Goal: Information Seeking & Learning: Learn about a topic

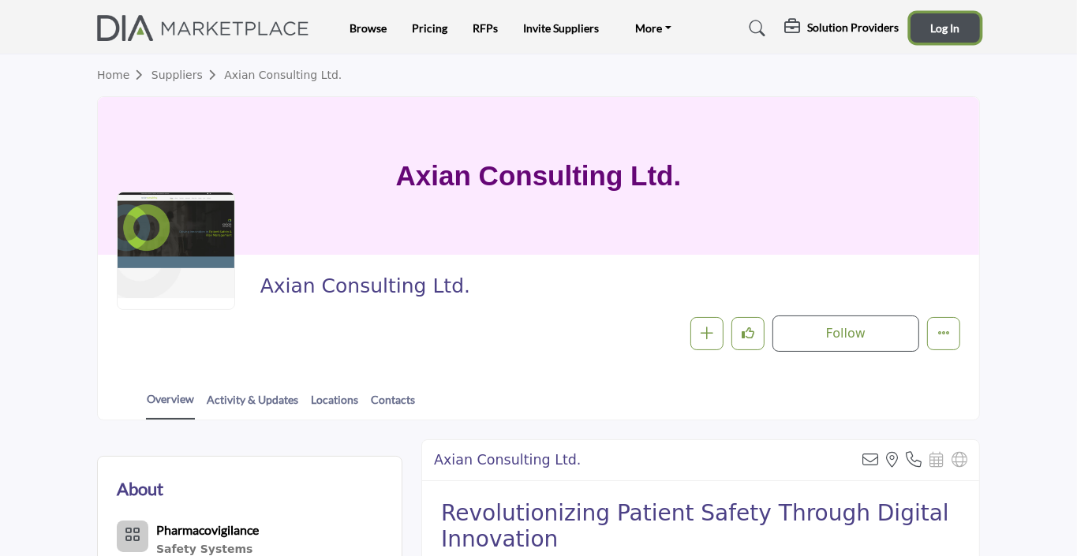
click at [961, 33] on button "Log In" at bounding box center [945, 27] width 69 height 29
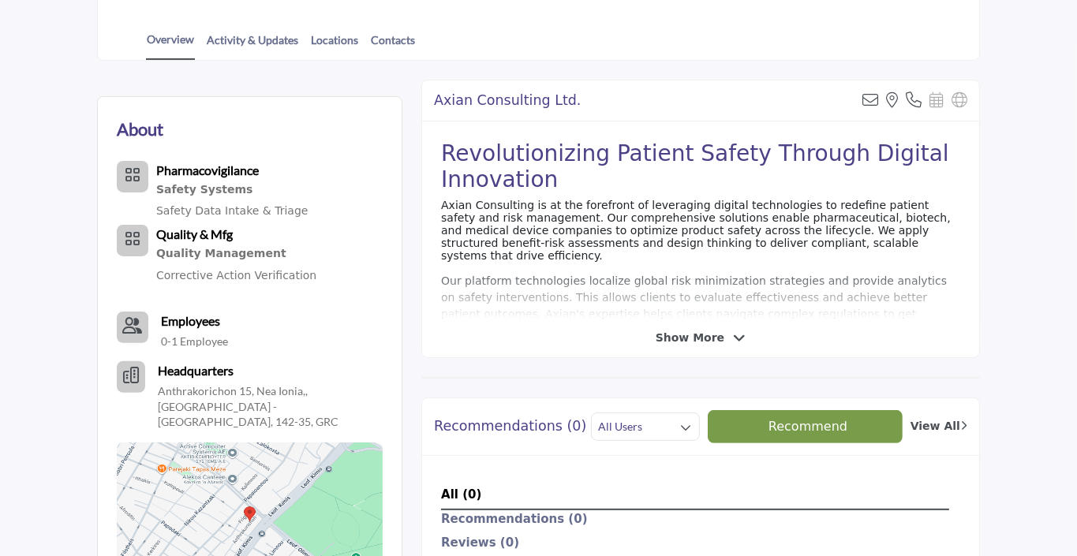
scroll to position [390, 0]
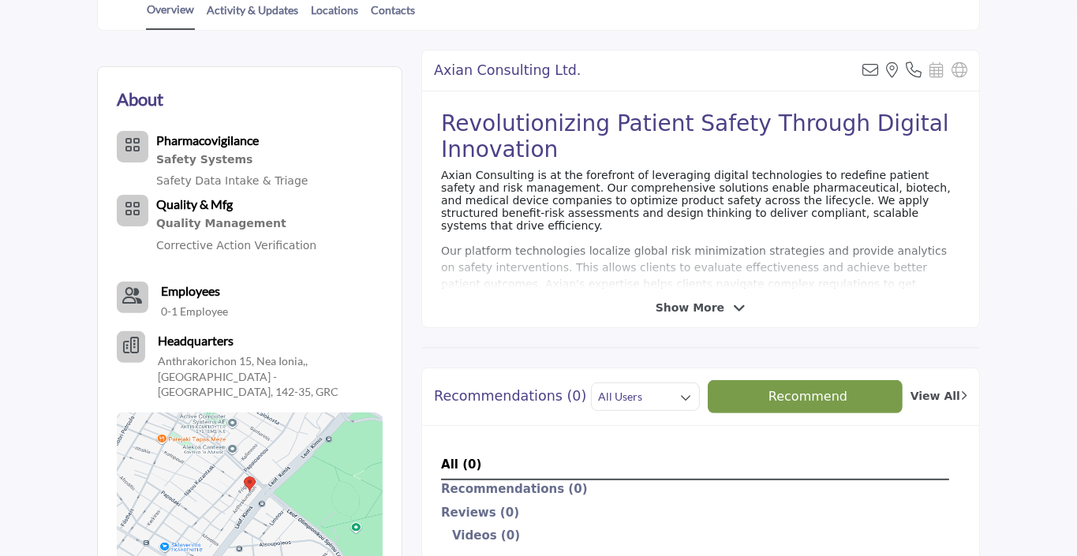
click at [180, 293] on b "Employees" at bounding box center [190, 290] width 59 height 15
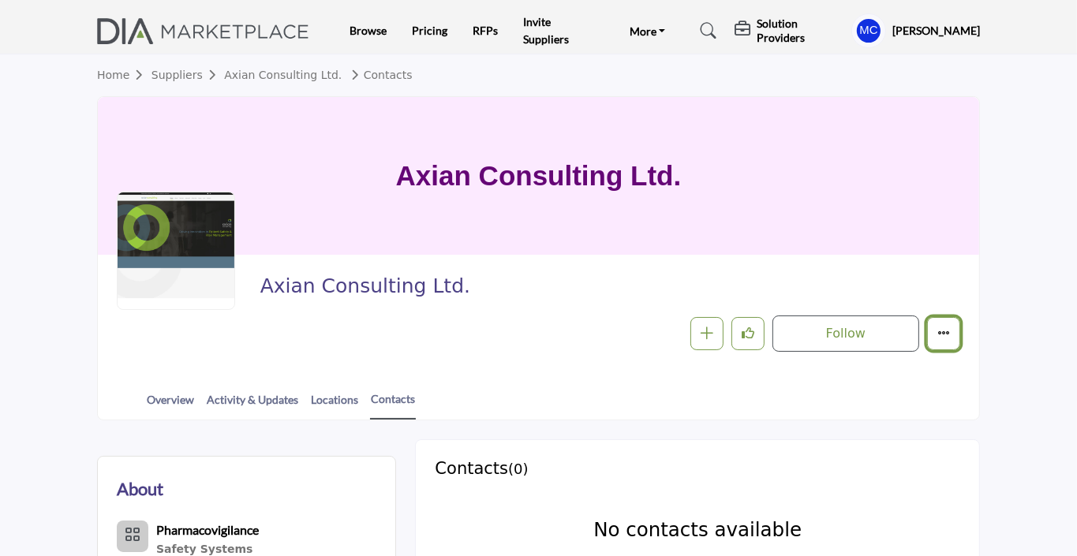
click at [950, 331] on button "More details" at bounding box center [943, 333] width 33 height 33
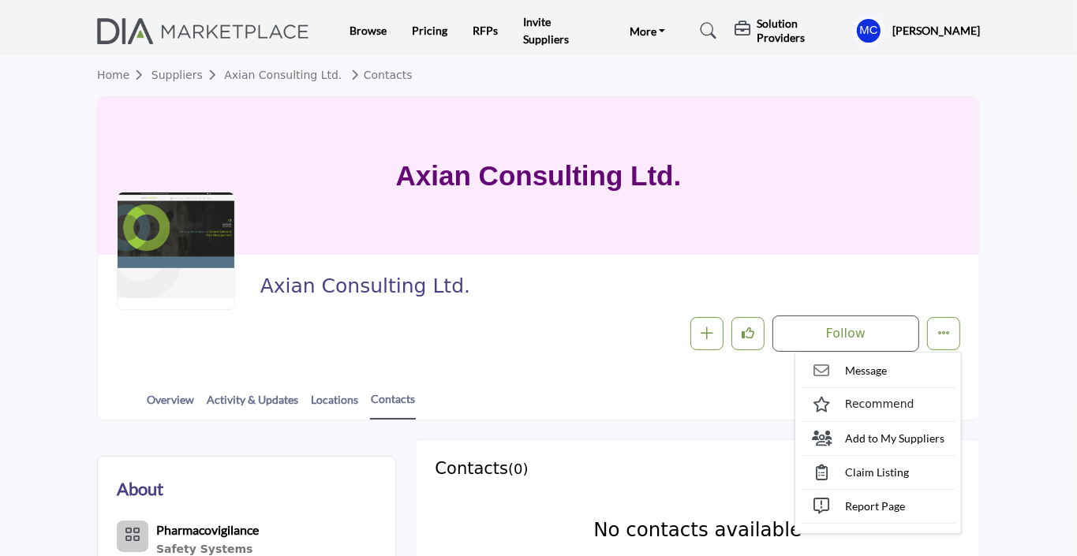
click at [998, 155] on section "Home Suppliers Axian Consulting Ltd. Contacts Axian Consulting Ltd. Axian Consu…" at bounding box center [538, 237] width 1077 height 366
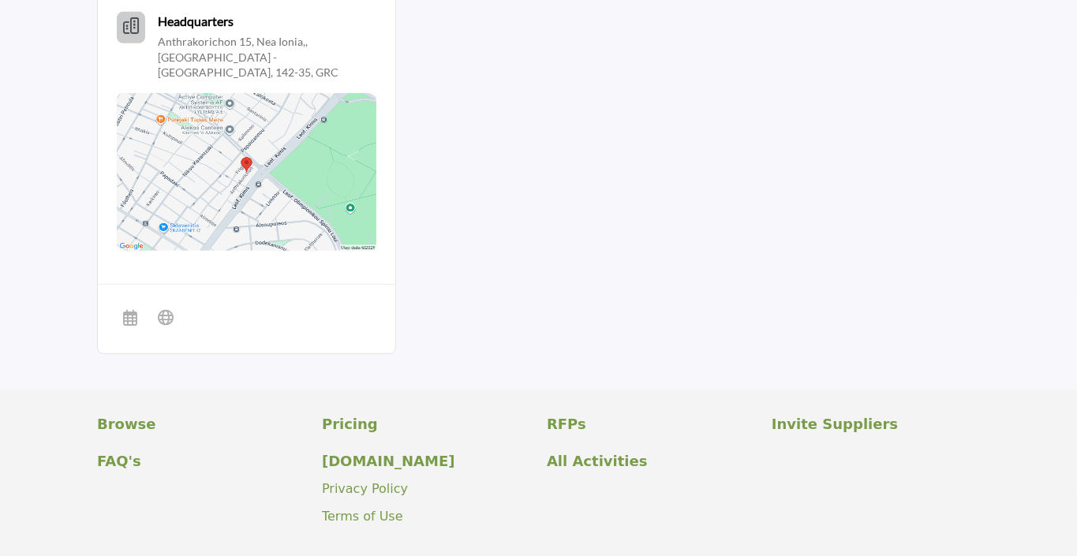
scroll to position [800, 0]
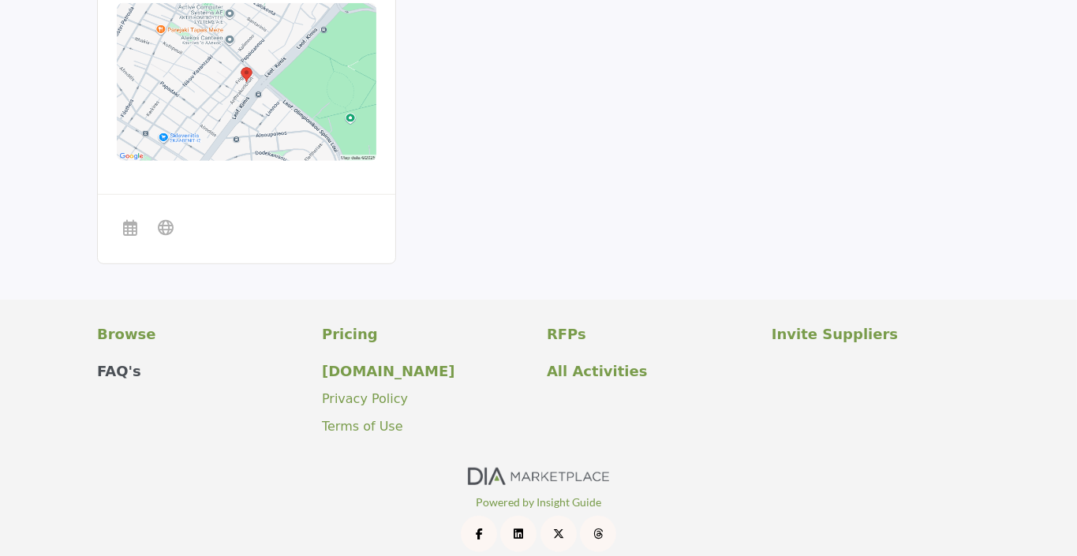
click at [114, 361] on p "FAQ's" at bounding box center [201, 371] width 208 height 21
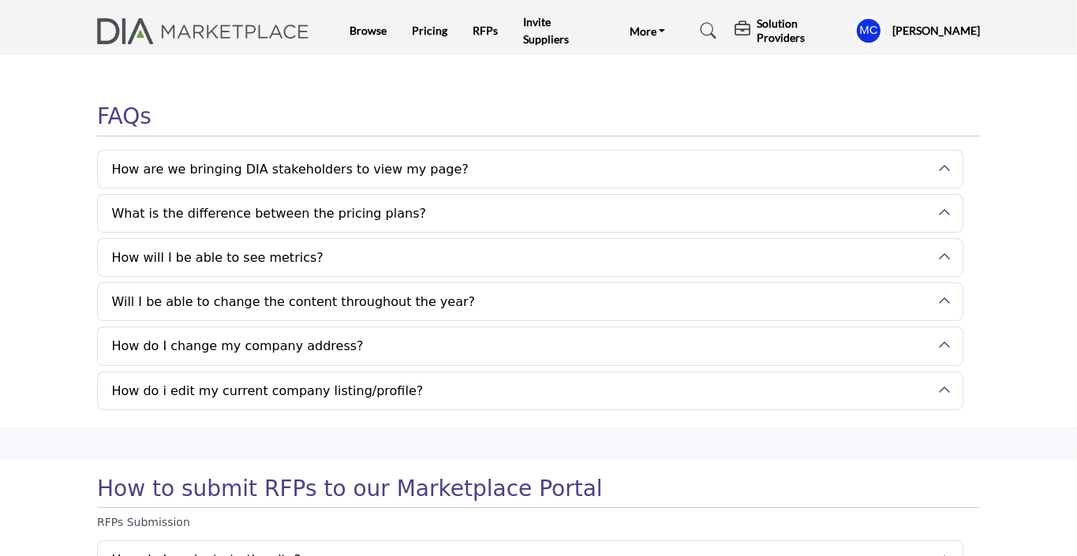
click at [945, 299] on h2 "Will I be able to change the content throughout the year?" at bounding box center [530, 301] width 865 height 37
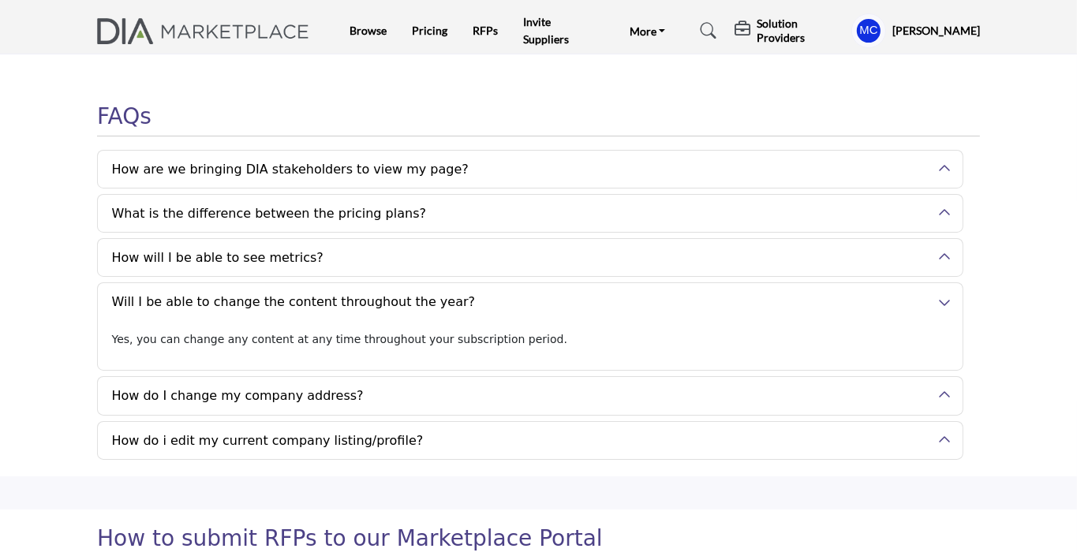
click at [917, 393] on button "How do I change my company address?" at bounding box center [518, 395] width 841 height 37
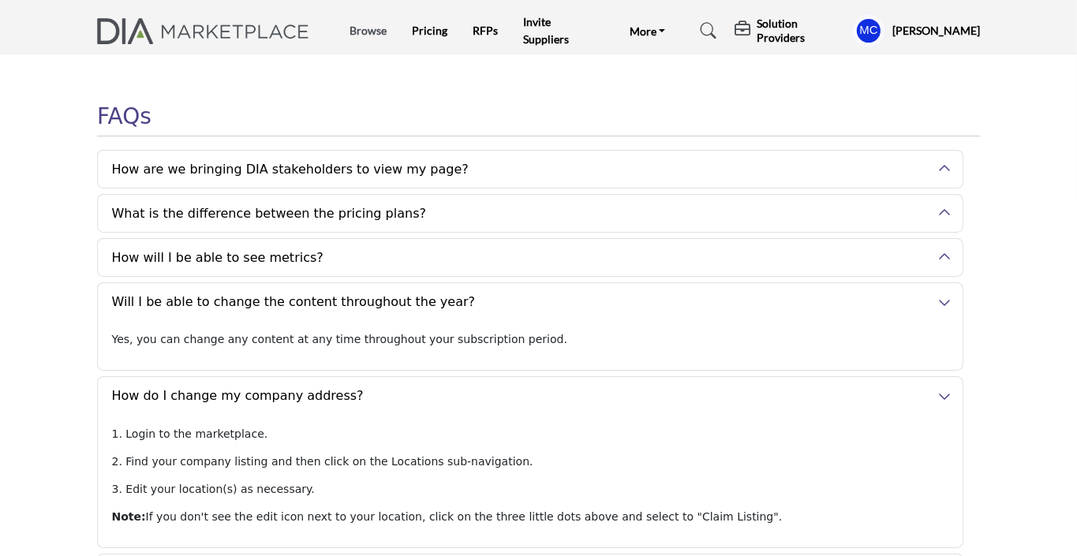
click at [371, 28] on link "Browse" at bounding box center [368, 30] width 37 height 13
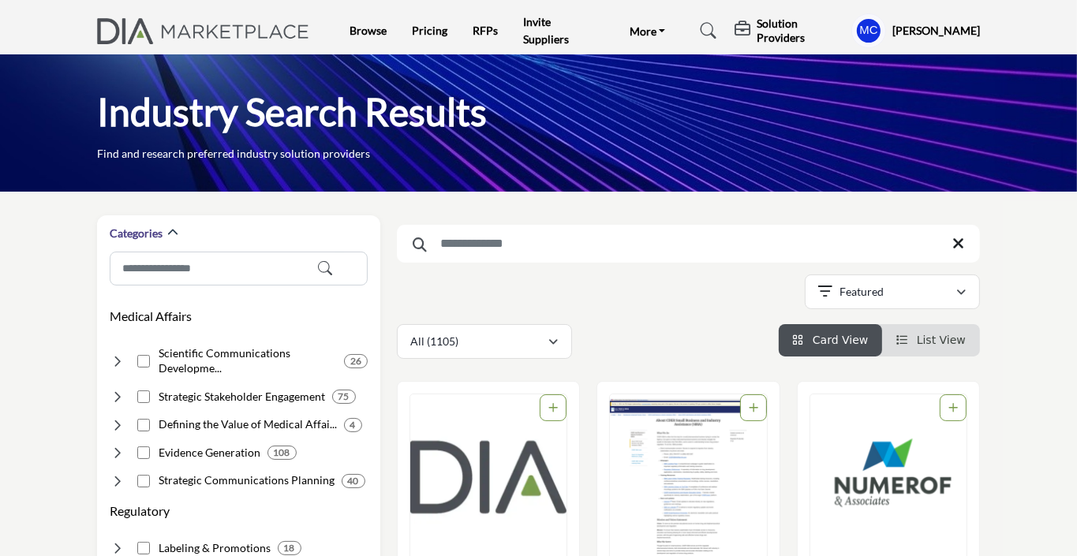
click at [779, 38] on h5 "Solution Providers" at bounding box center [800, 31] width 87 height 28
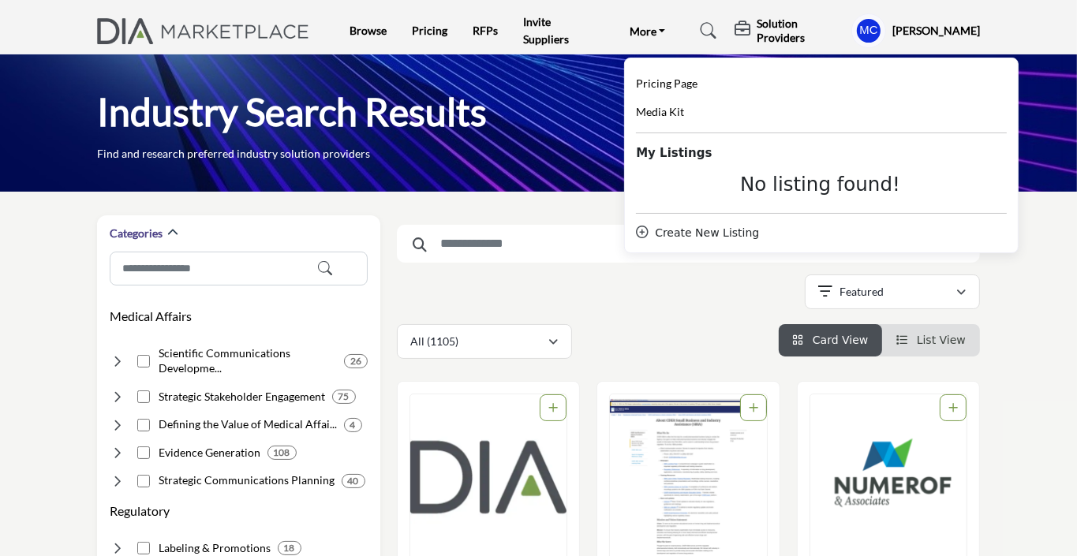
click at [702, 32] on icon at bounding box center [709, 31] width 16 height 16
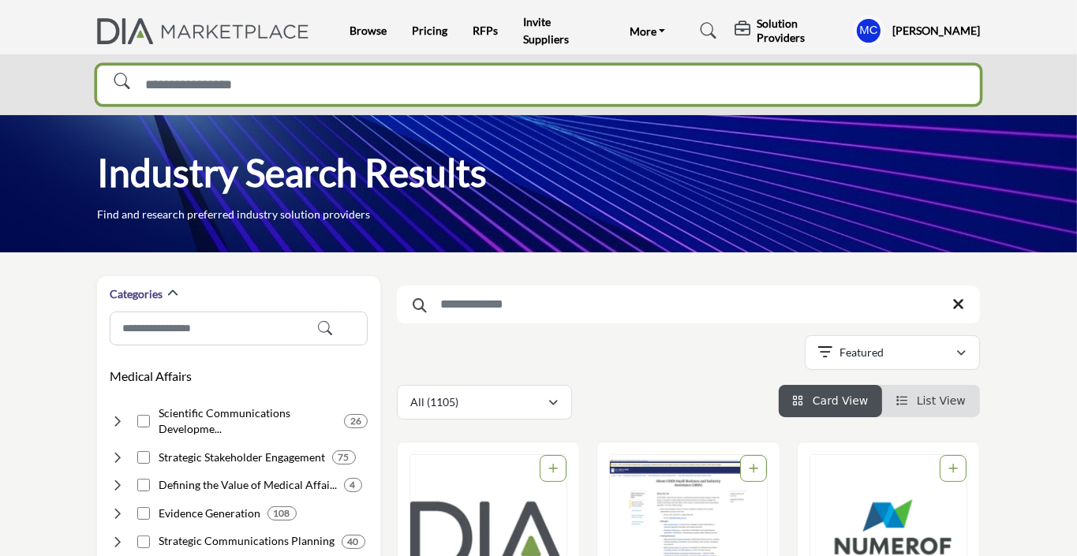
click at [177, 85] on input "Search Solutions" at bounding box center [538, 85] width 883 height 39
type input "*****"
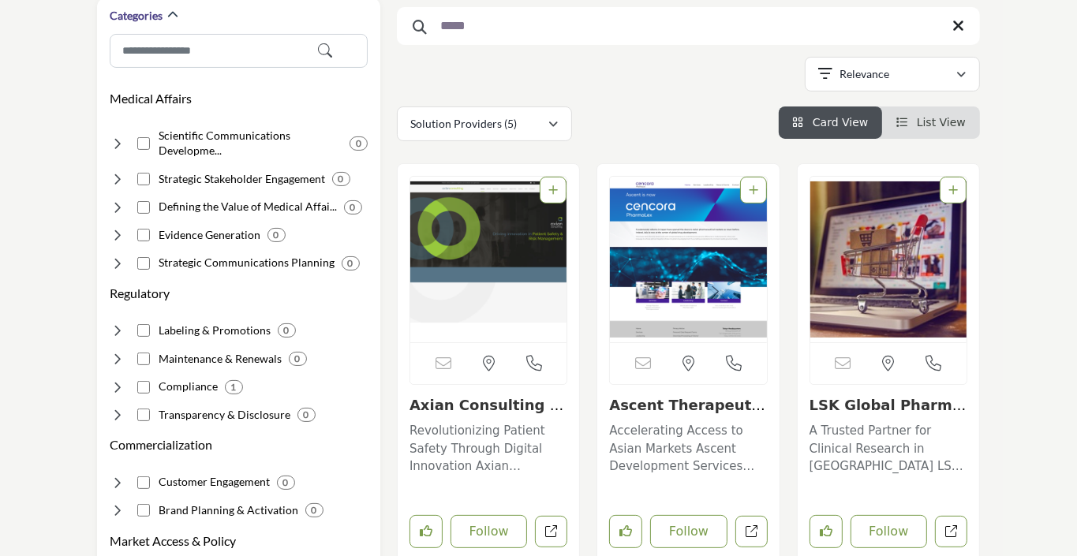
scroll to position [219, 0]
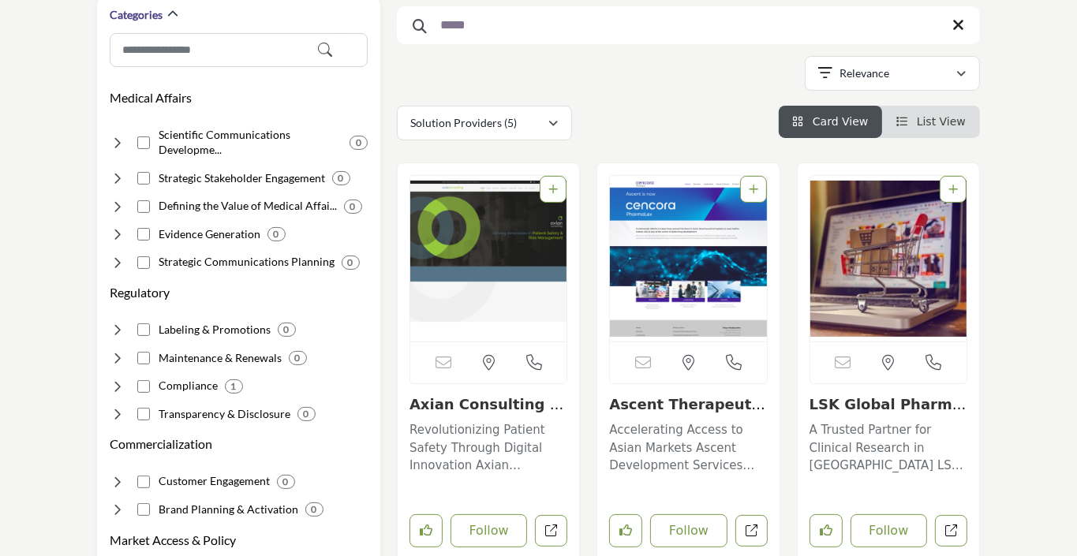
click at [491, 402] on link "Axian Consulting Ltd..." at bounding box center [488, 413] width 156 height 34
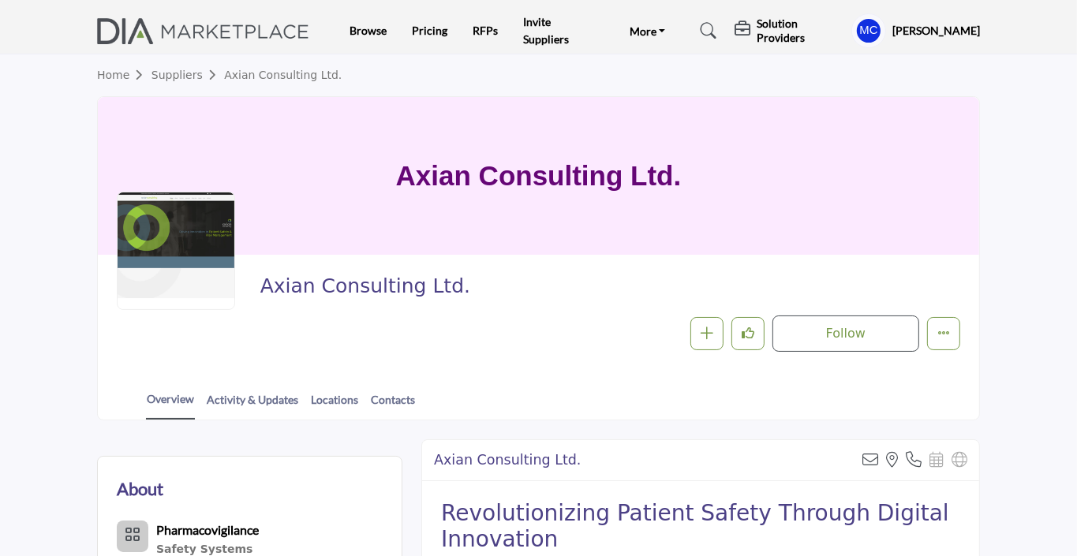
click at [170, 232] on div at bounding box center [176, 251] width 118 height 118
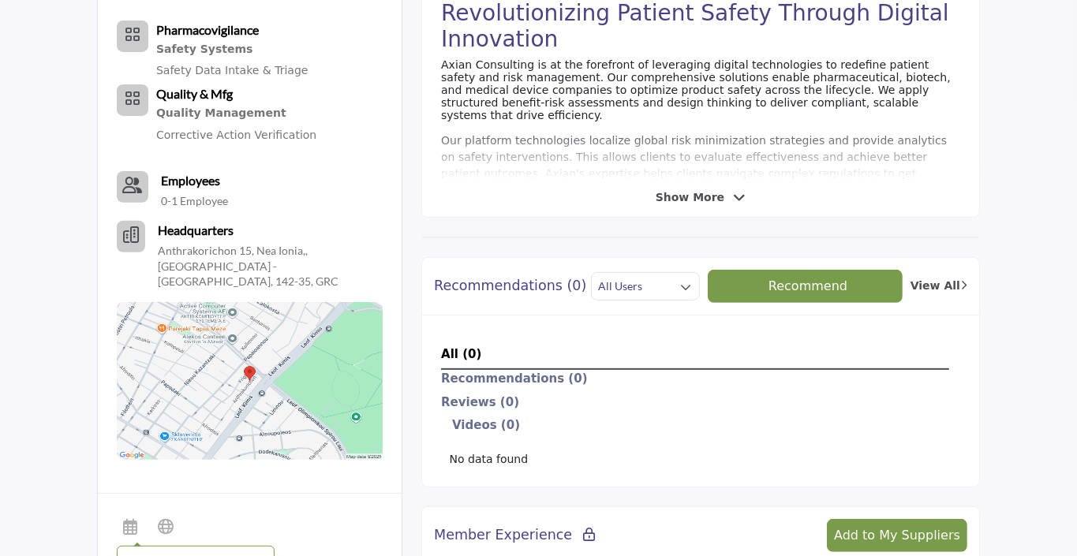
scroll to position [500, 0]
click at [140, 235] on button "Headquarter icon" at bounding box center [131, 238] width 28 height 32
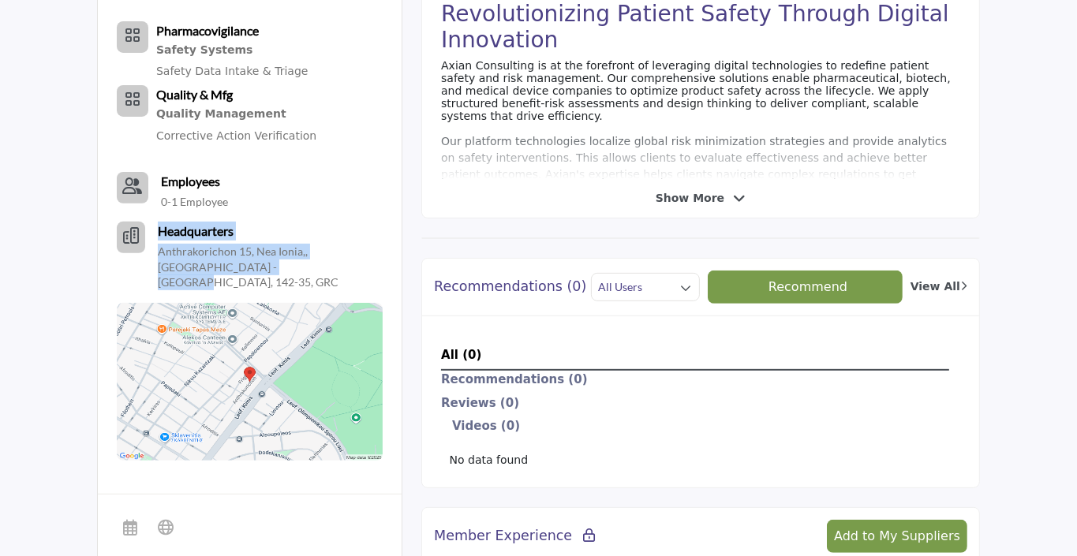
drag, startPoint x: 227, startPoint y: 260, endPoint x: 146, endPoint y: 257, distance: 81.4
click at [146, 257] on div "Headquarters Anthrakorichon 15, Nea Ionia,, Athens - Hellas, 142-35, GRC" at bounding box center [250, 256] width 266 height 69
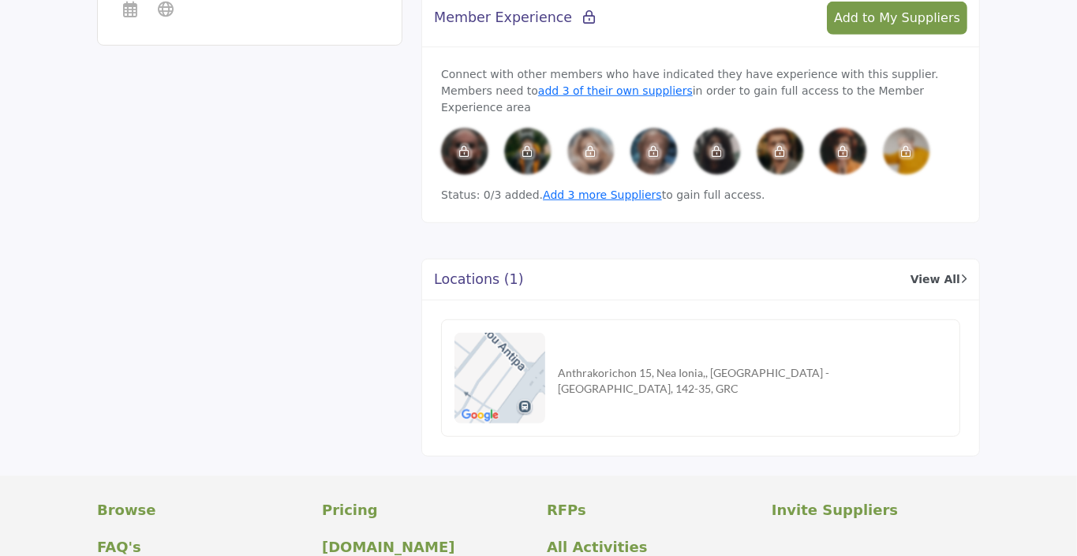
scroll to position [1190, 0]
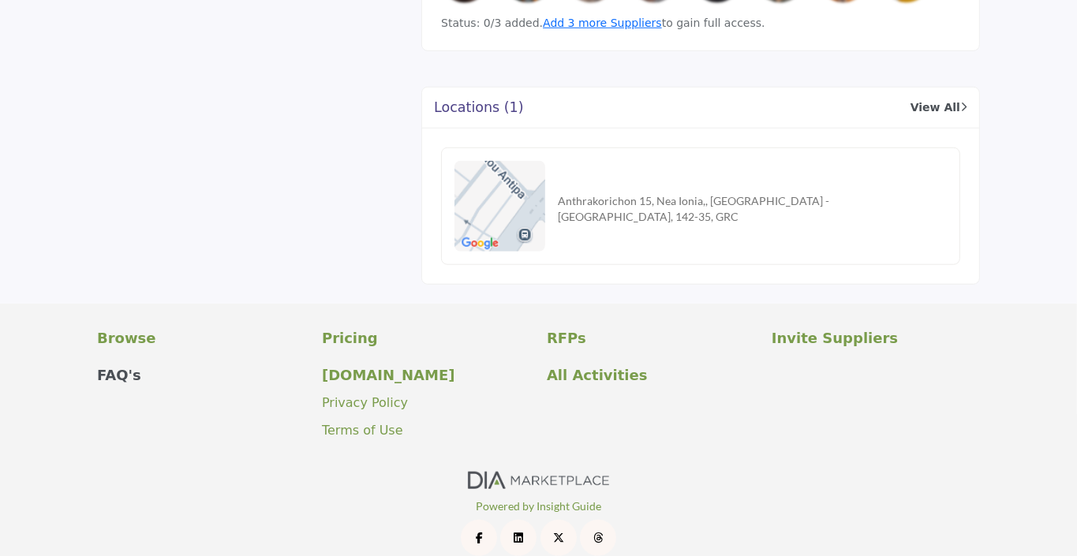
click at [118, 365] on p "FAQ's" at bounding box center [201, 375] width 208 height 21
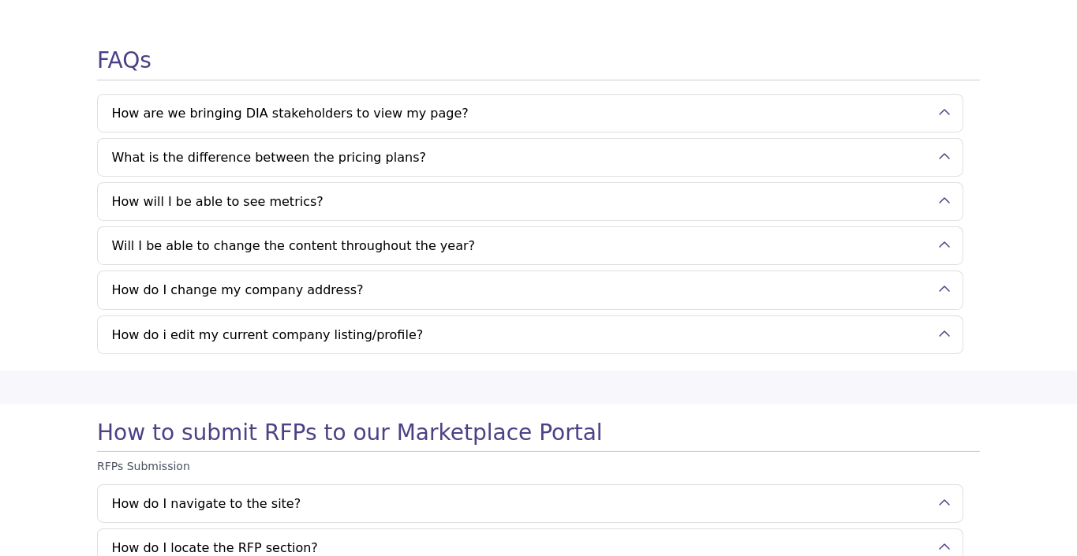
scroll to position [47, 0]
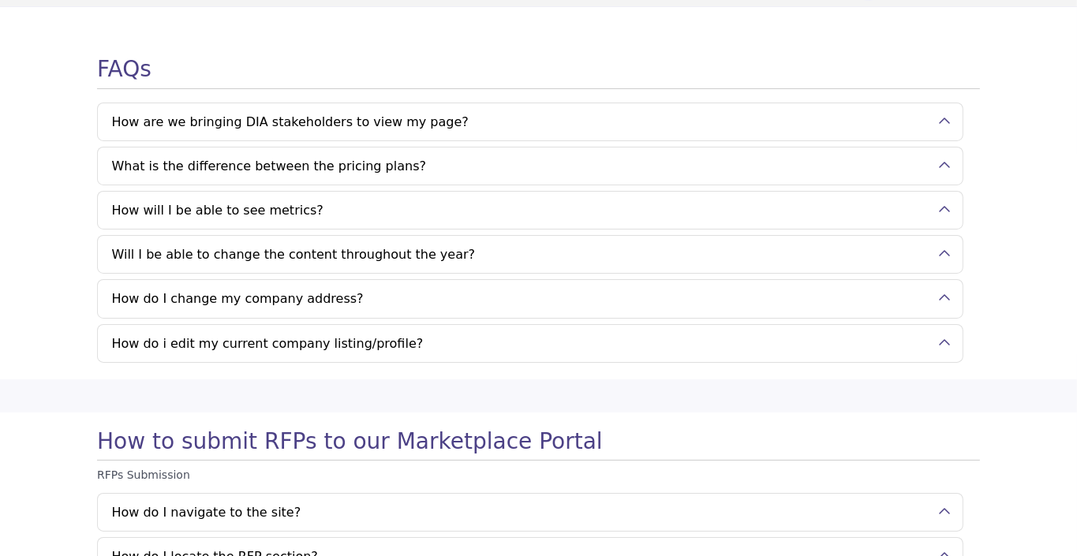
click at [942, 338] on h2 "How do i edit my current company listing/profile?" at bounding box center [530, 343] width 865 height 37
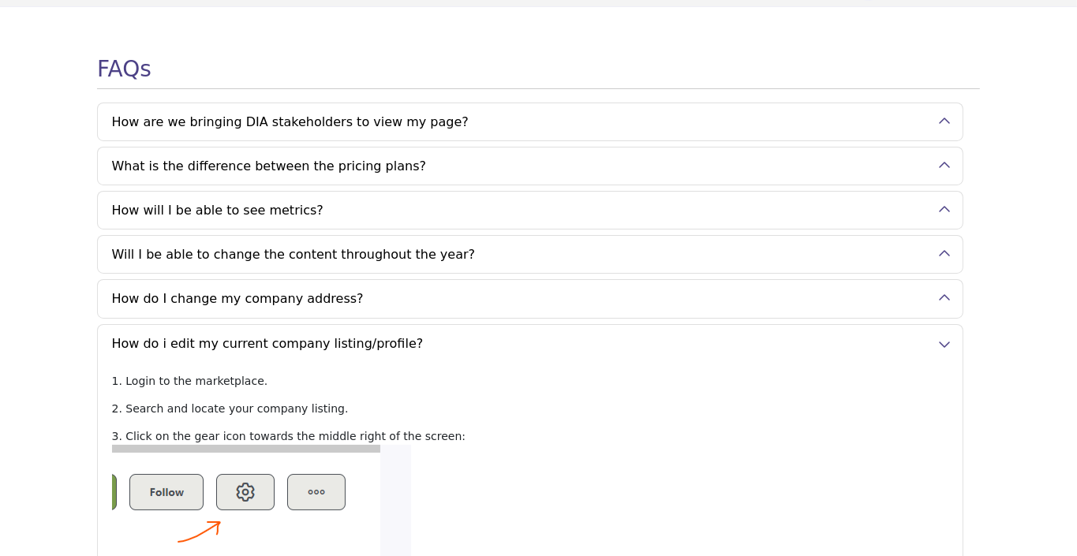
scroll to position [0, 0]
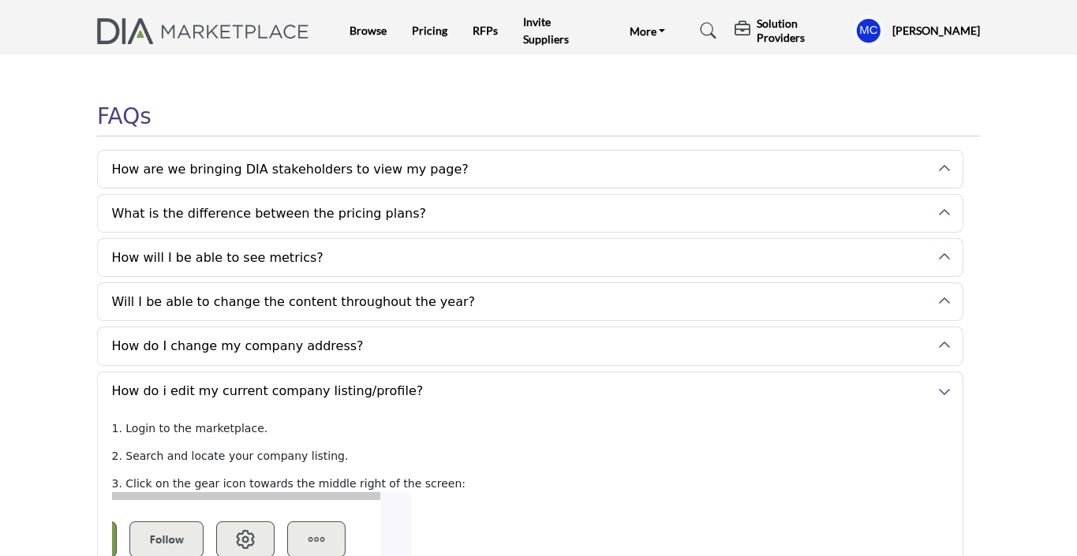
click at [906, 28] on h5 "[PERSON_NAME]" at bounding box center [937, 31] width 88 height 16
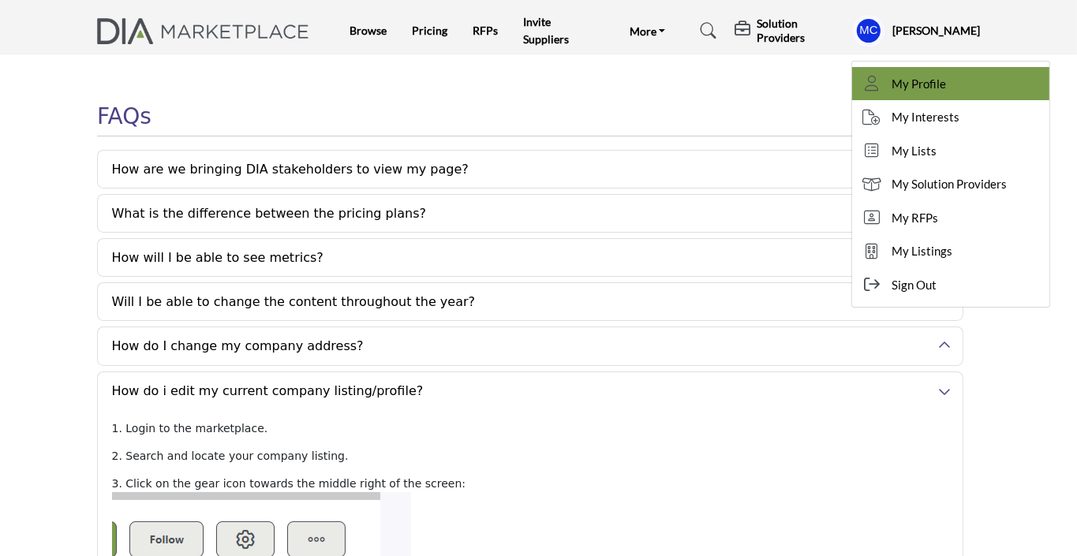
click at [919, 81] on span "My Profile" at bounding box center [919, 84] width 54 height 18
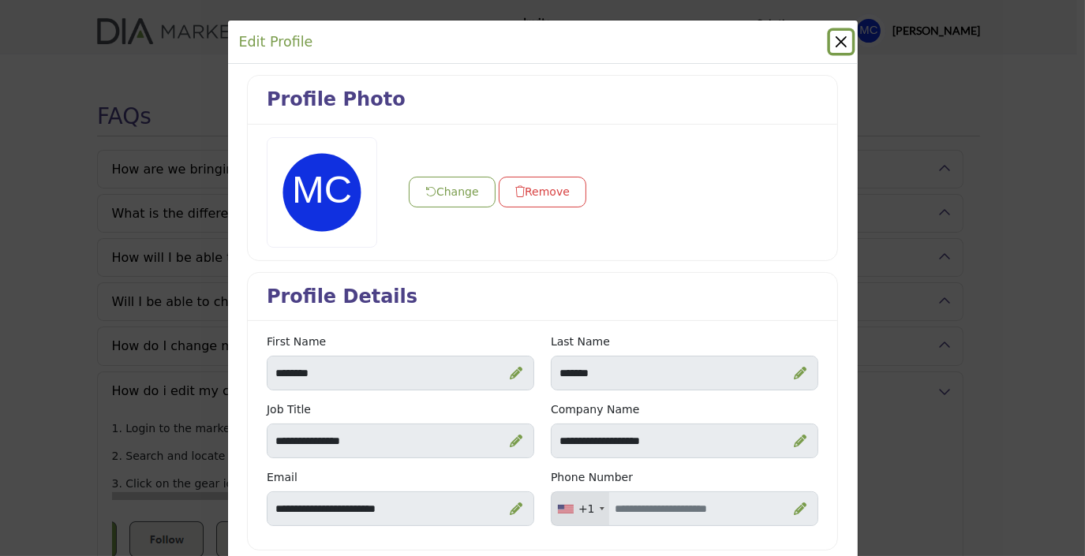
click at [833, 39] on button "Close" at bounding box center [841, 42] width 22 height 22
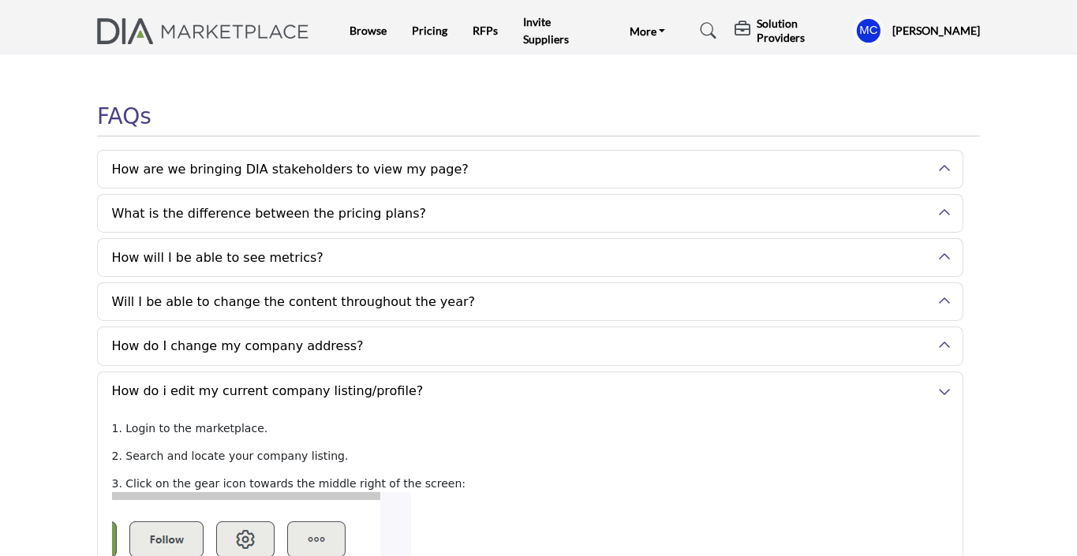
click at [702, 29] on icon at bounding box center [709, 31] width 16 height 16
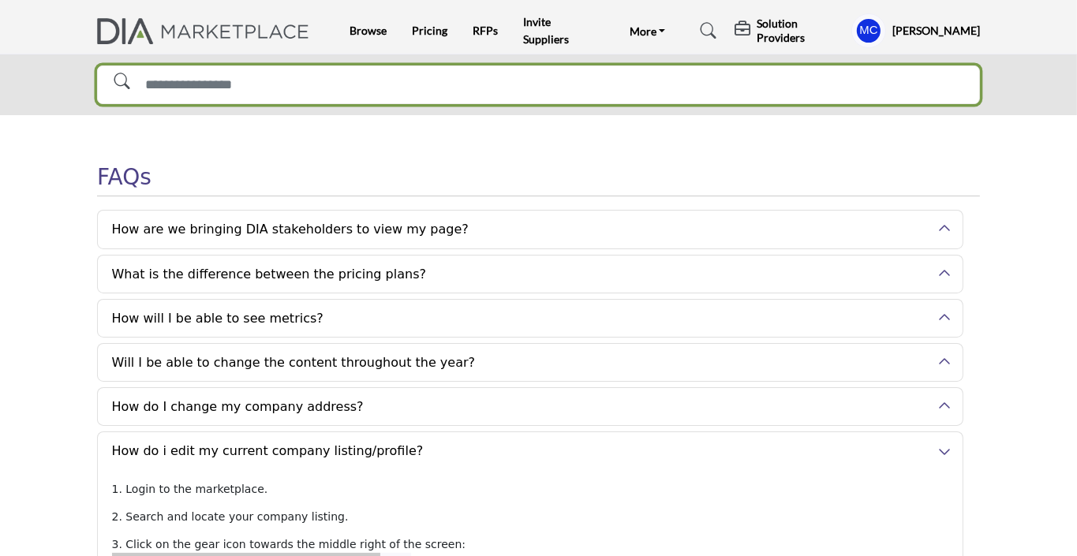
click at [335, 82] on input "Search Solutions" at bounding box center [538, 85] width 883 height 39
type input "*****"
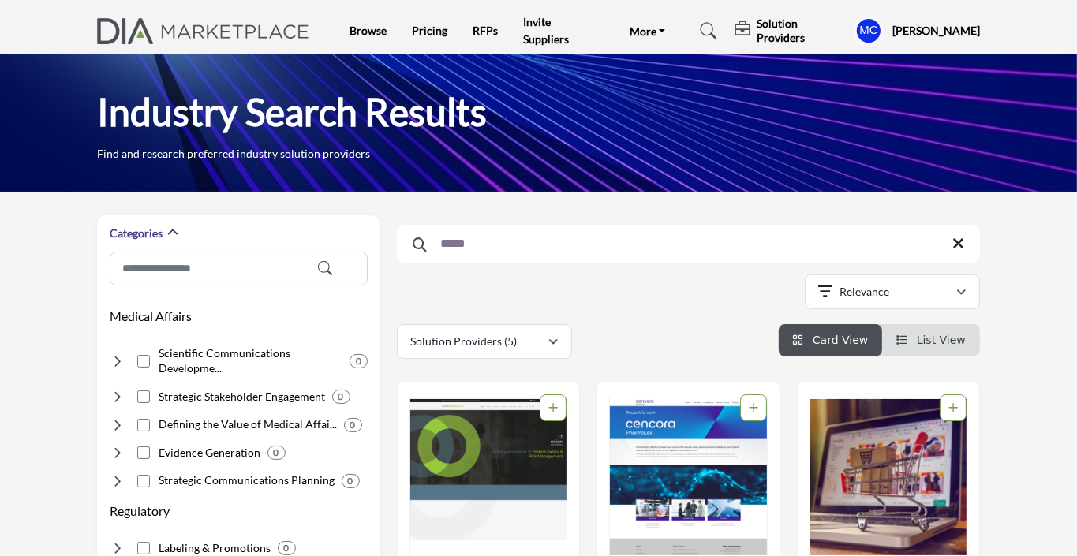
click at [504, 440] on img "Open Listing in new tab" at bounding box center [488, 478] width 156 height 166
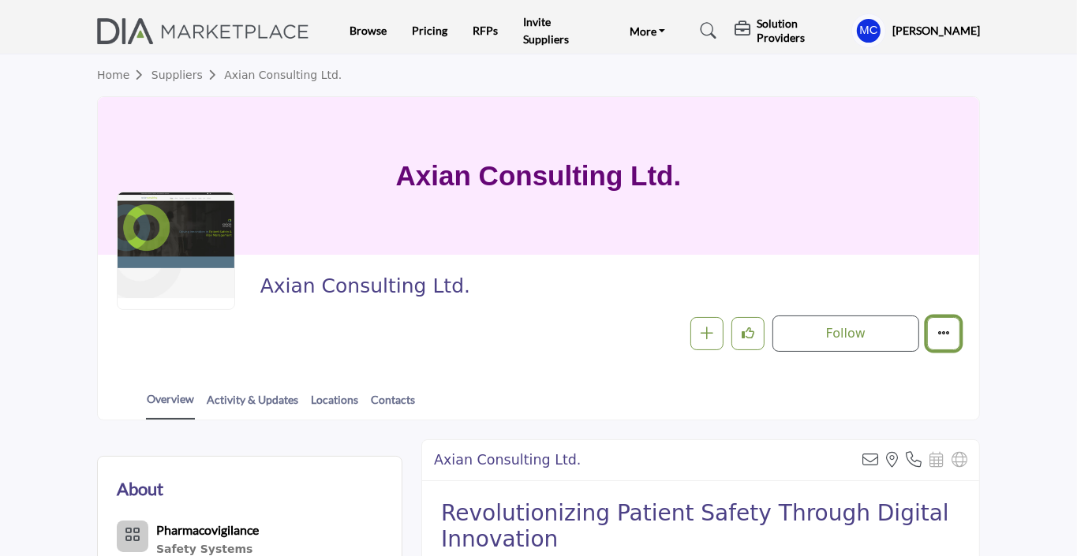
click at [947, 330] on icon "More details" at bounding box center [944, 333] width 13 height 13
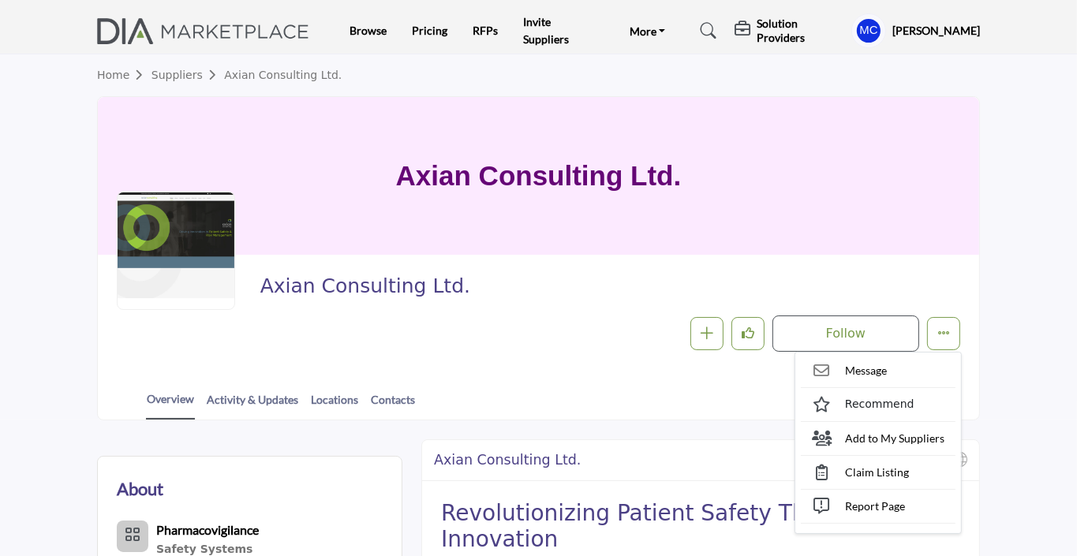
click at [573, 309] on div "Axian Consulting Ltd. Follow Following Message Recommend Add to My Suppliers Cl…" at bounding box center [610, 313] width 700 height 78
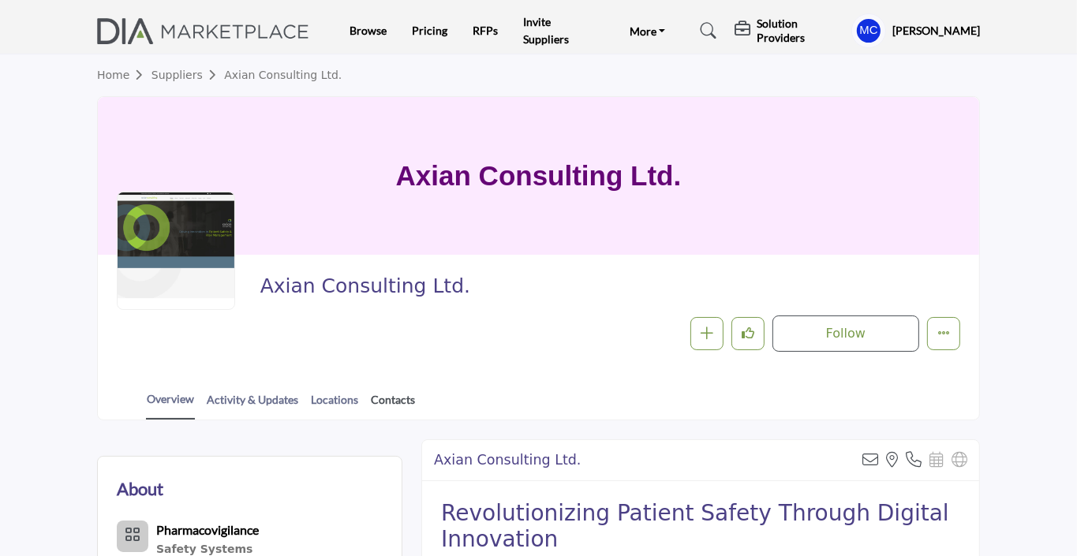
click at [390, 399] on link "Contacts" at bounding box center [393, 405] width 46 height 28
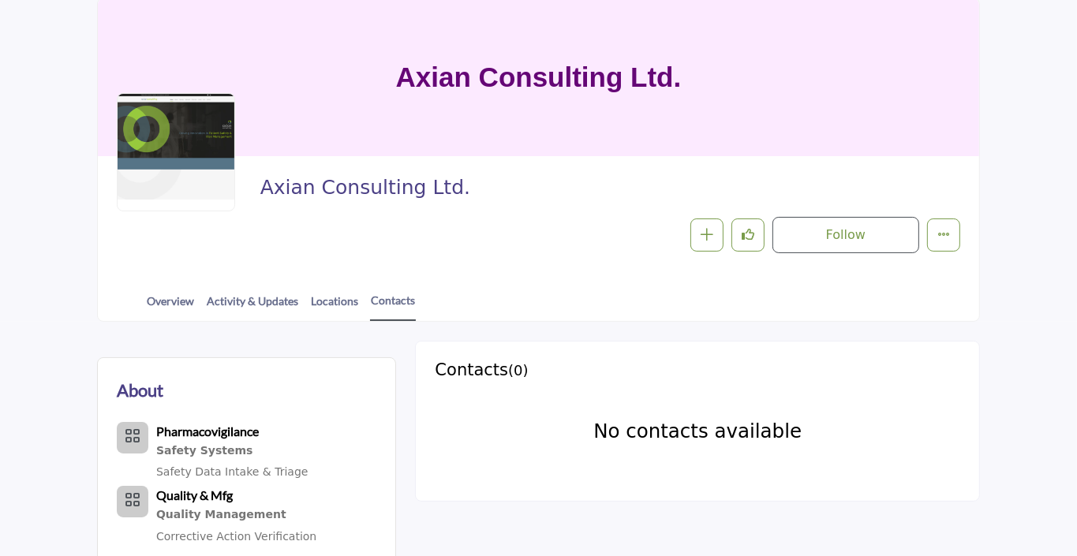
scroll to position [75, 0]
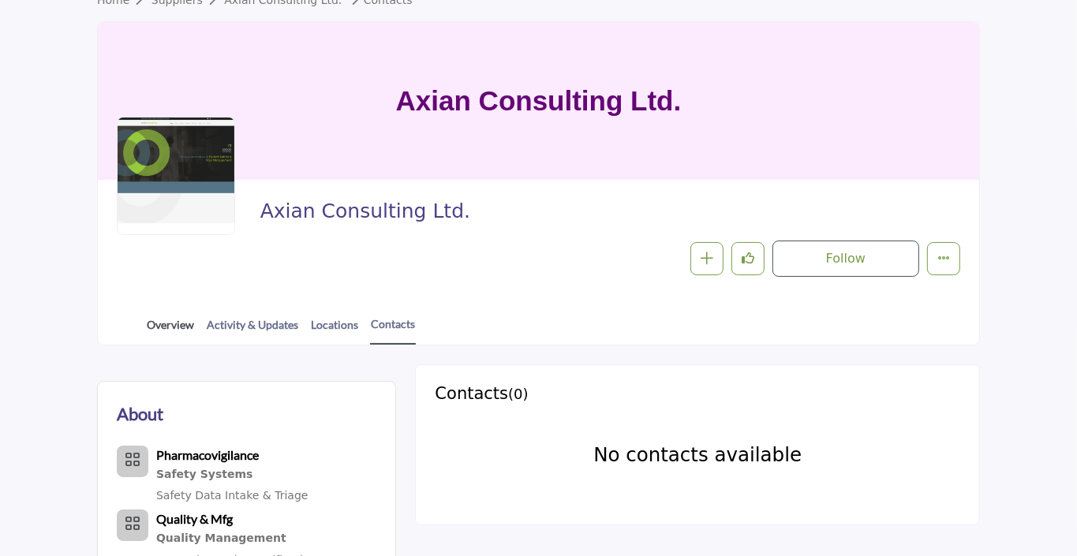
click at [179, 322] on link "Overview" at bounding box center [170, 330] width 49 height 28
